Goal: Use online tool/utility

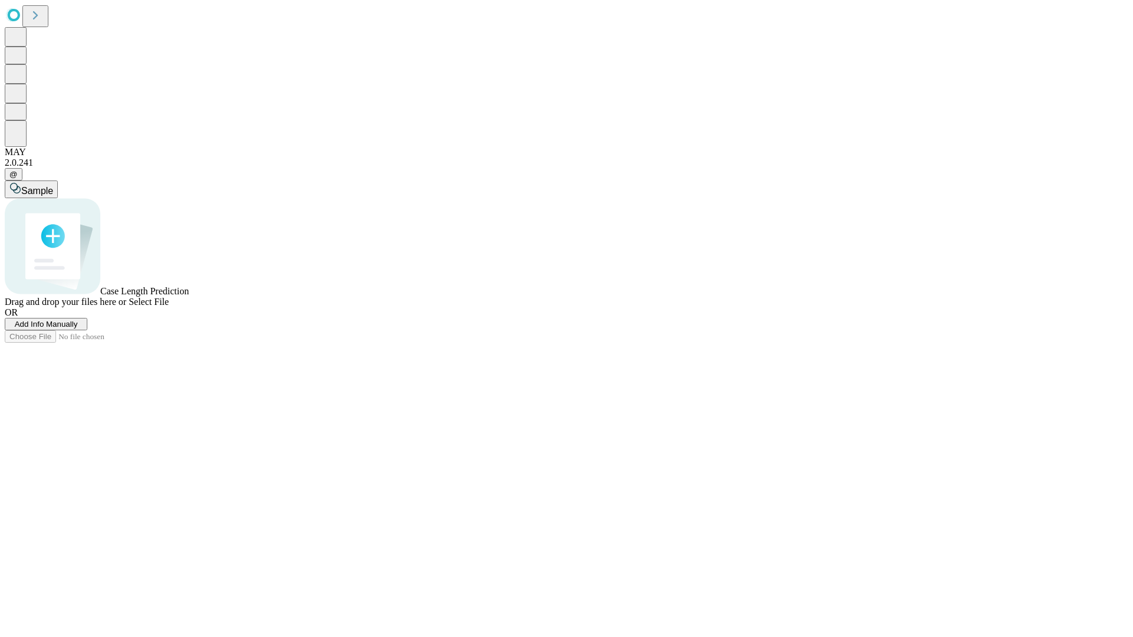
click at [169, 307] on span "Select File" at bounding box center [149, 302] width 40 height 10
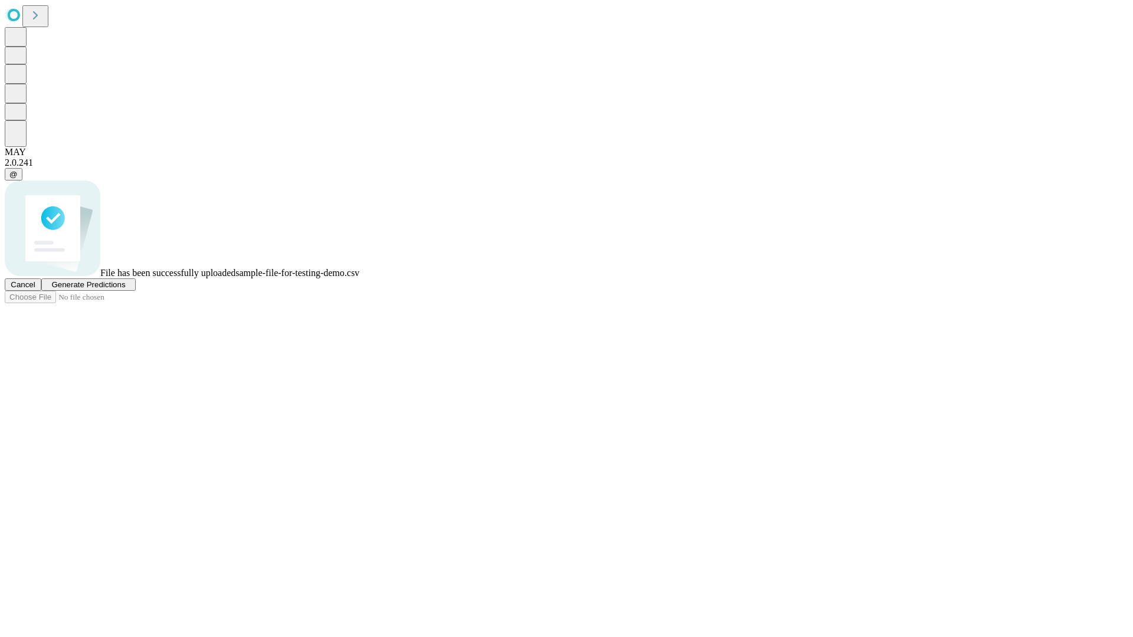
click at [125, 289] on span "Generate Predictions" at bounding box center [88, 284] width 74 height 9
